Goal: Information Seeking & Learning: Learn about a topic

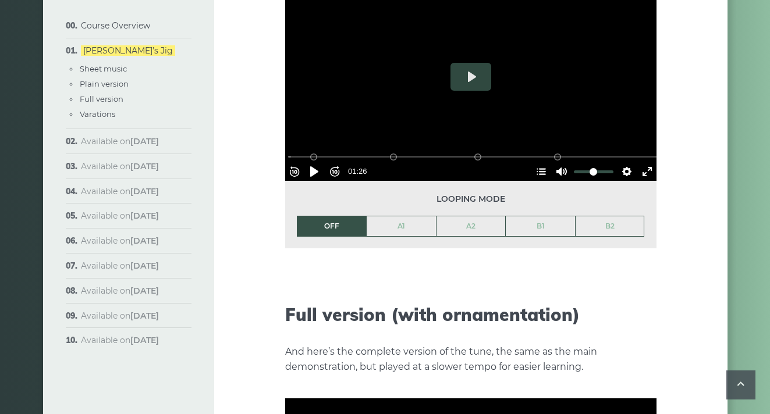
scroll to position [1224, 0]
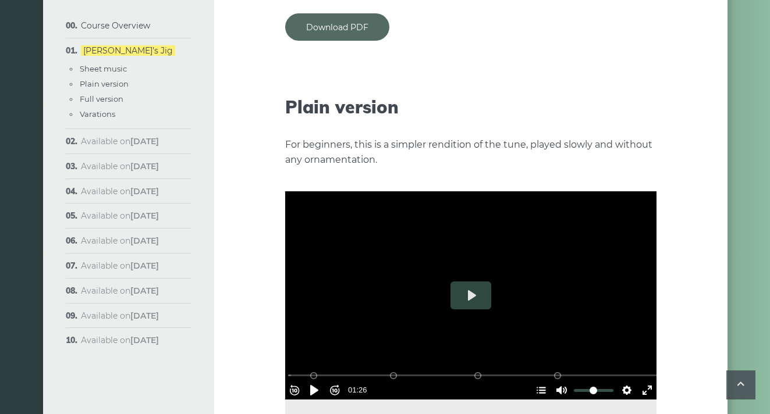
click at [342, 19] on link "Download PDF" at bounding box center [337, 26] width 104 height 27
click at [660, 78] on div "Week 1: Morrison’s Jig The first popular tune we’ll learn in the course is call…" at bounding box center [470, 390] width 513 height 3103
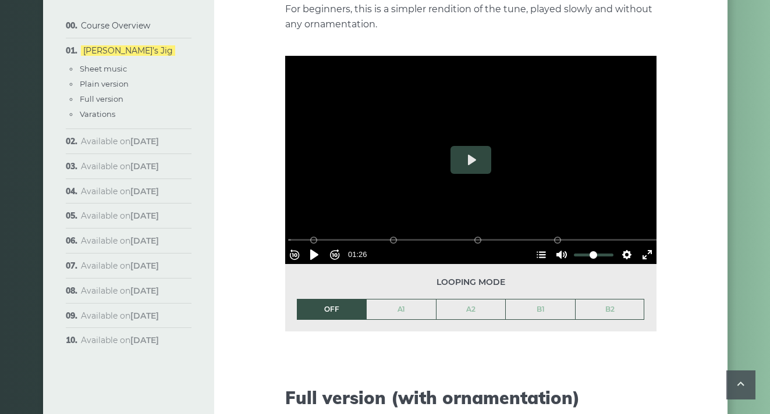
scroll to position [1362, 0]
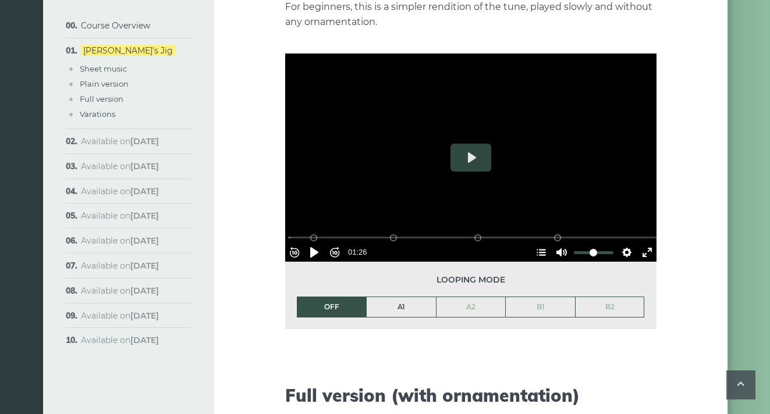
click at [406, 297] on link "A1" at bounding box center [400, 307] width 69 height 20
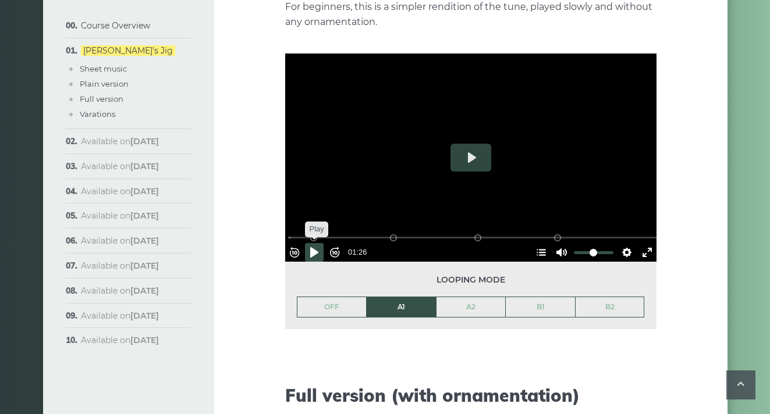
click at [319, 243] on button "Pause Play" at bounding box center [314, 252] width 19 height 19
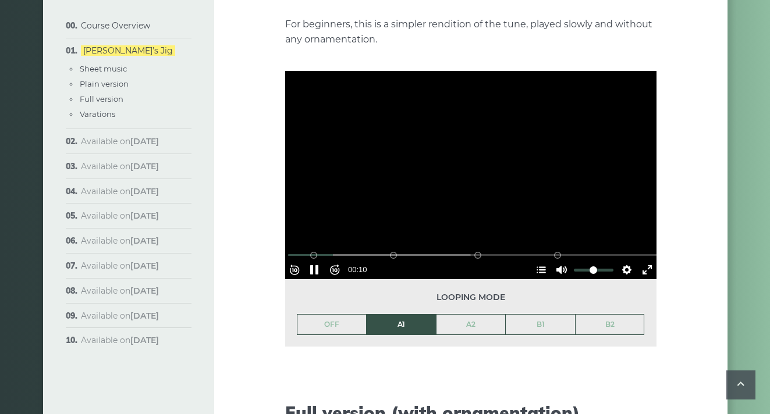
scroll to position [1344, 0]
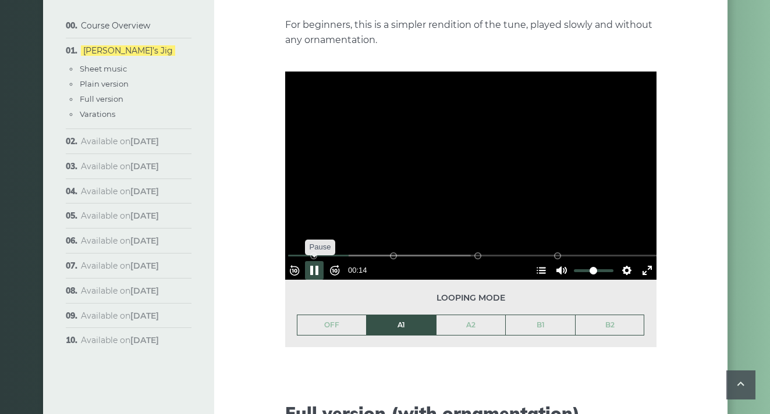
click at [320, 261] on button "Pause Play" at bounding box center [314, 270] width 19 height 19
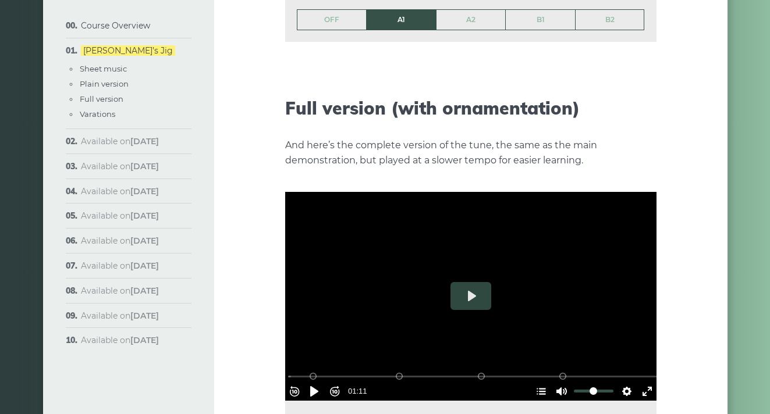
scroll to position [1651, 0]
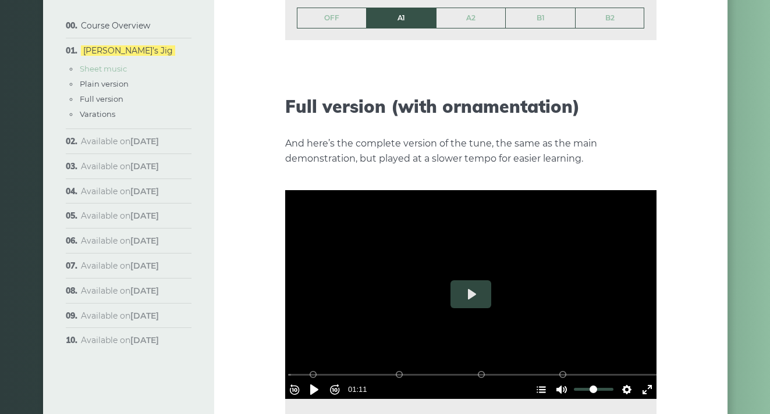
click at [99, 71] on link "Sheet music" at bounding box center [103, 68] width 47 height 9
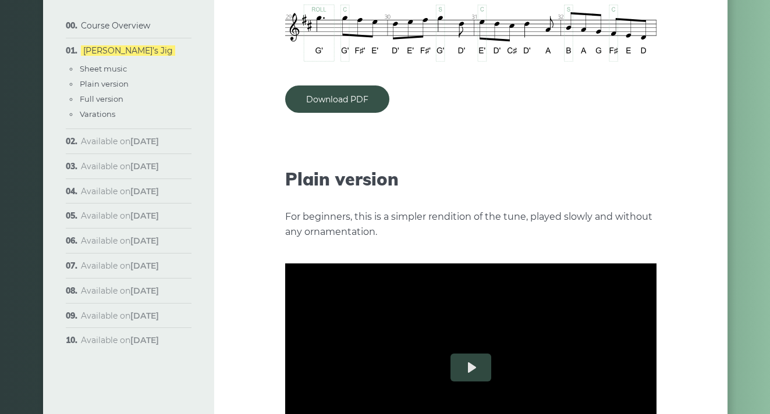
scroll to position [1384, 0]
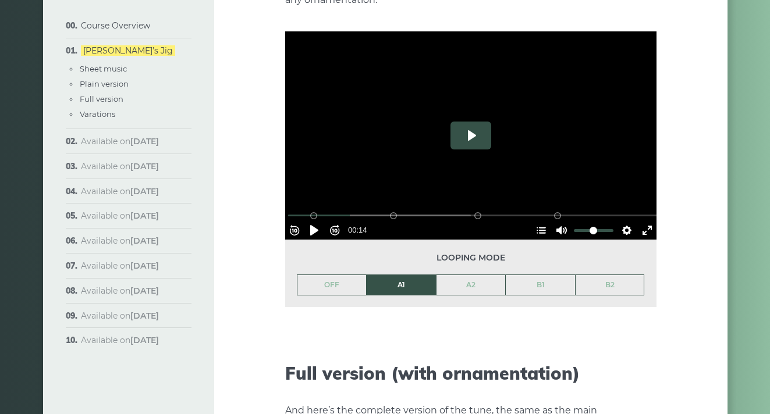
click at [479, 122] on button "Play" at bounding box center [470, 136] width 41 height 28
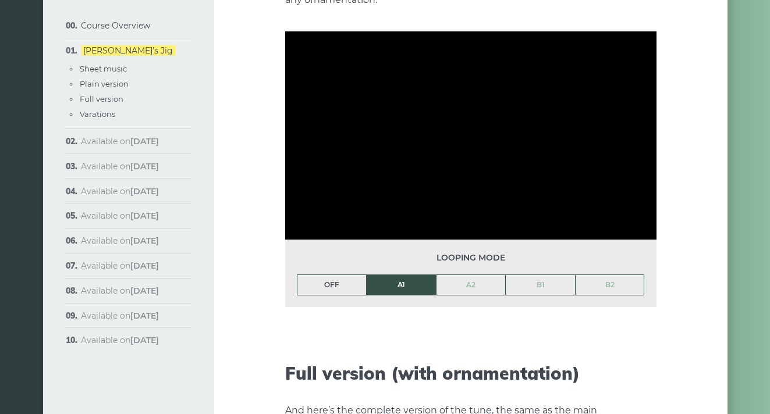
click at [338, 275] on link "OFF" at bounding box center [331, 285] width 69 height 20
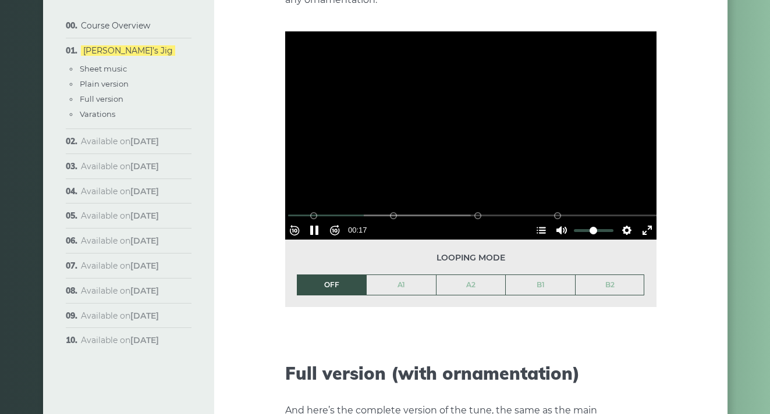
click at [342, 145] on div at bounding box center [470, 135] width 371 height 209
drag, startPoint x: 368, startPoint y: 193, endPoint x: 276, endPoint y: 193, distance: 91.9
click at [275, 193] on div "Week 1: Morrison’s Jig The first popular tune we’ll learn in the course is call…" at bounding box center [470, 230] width 513 height 3103
click at [464, 105] on div at bounding box center [470, 135] width 371 height 209
click at [319, 221] on button "Pause Play" at bounding box center [314, 230] width 19 height 19
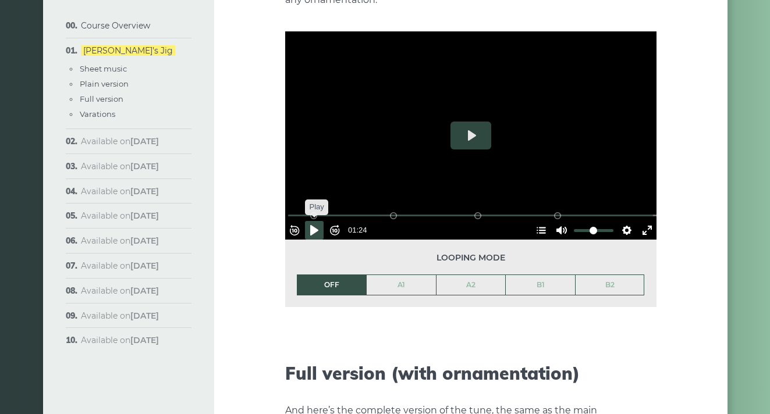
type input "*****"
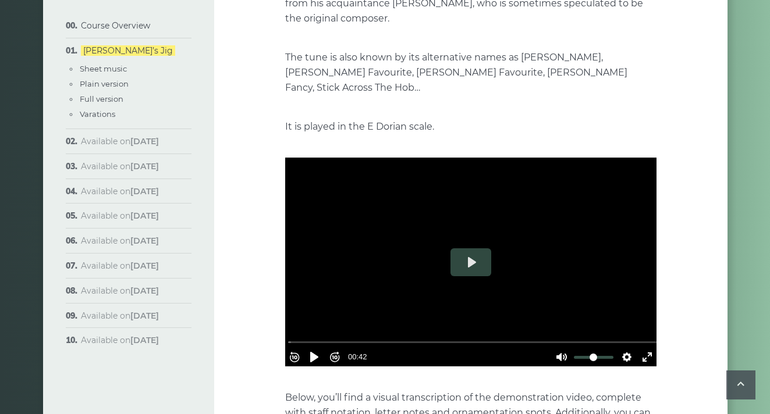
scroll to position [257, 0]
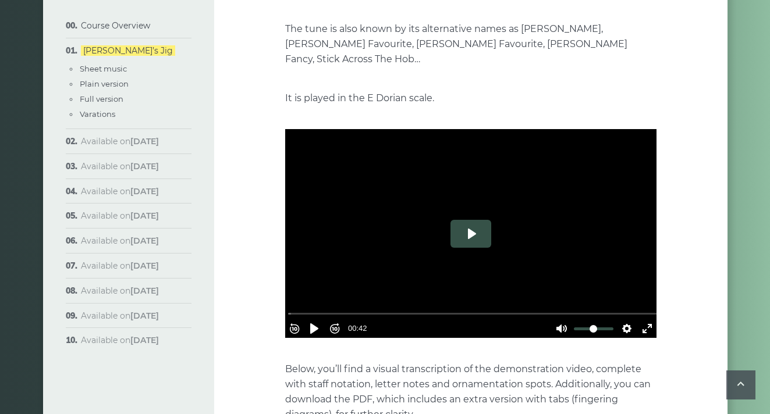
click at [473, 220] on button "Play" at bounding box center [470, 234] width 41 height 28
click at [320, 319] on button "Pause Play" at bounding box center [314, 328] width 19 height 19
type input "*****"
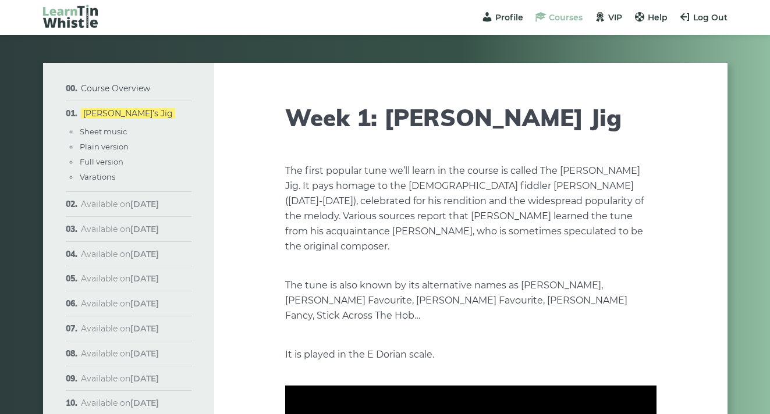
scroll to position [0, 0]
click at [570, 13] on span "Courses" at bounding box center [566, 17] width 34 height 10
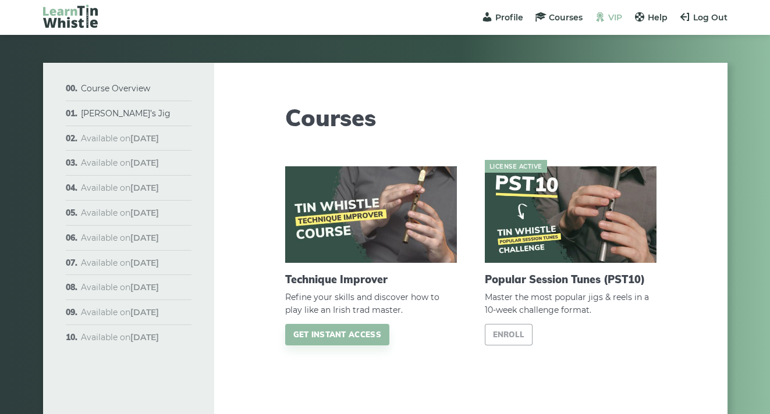
click at [607, 19] on link "VIP" at bounding box center [608, 17] width 28 height 10
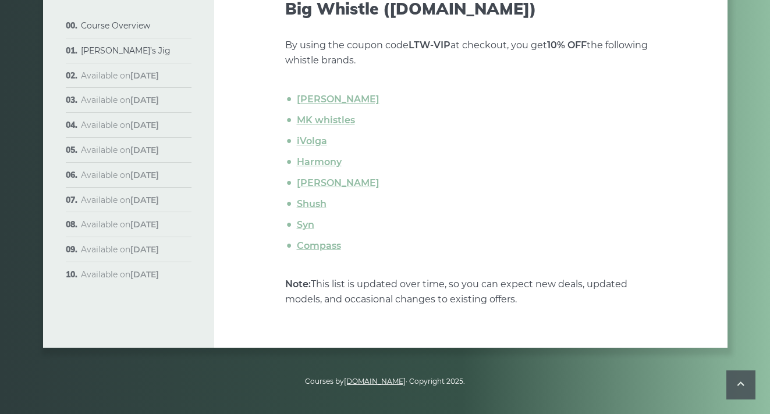
scroll to position [401, 0]
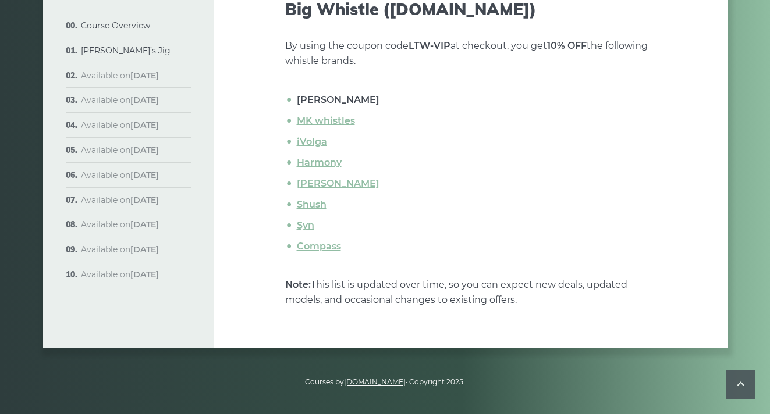
click at [323, 99] on link "Tony Dixon" at bounding box center [338, 99] width 83 height 11
